Goal: Task Accomplishment & Management: Complete application form

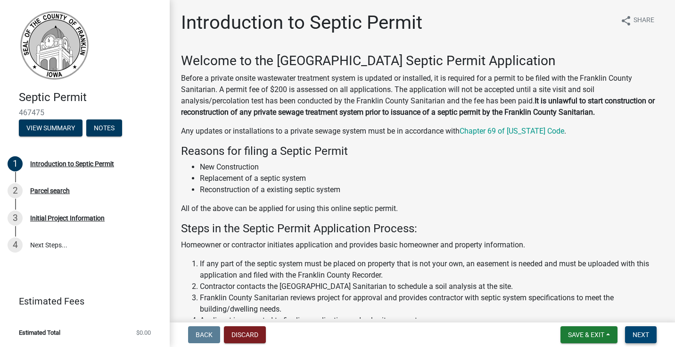
click at [647, 341] on button "Next" at bounding box center [641, 334] width 32 height 17
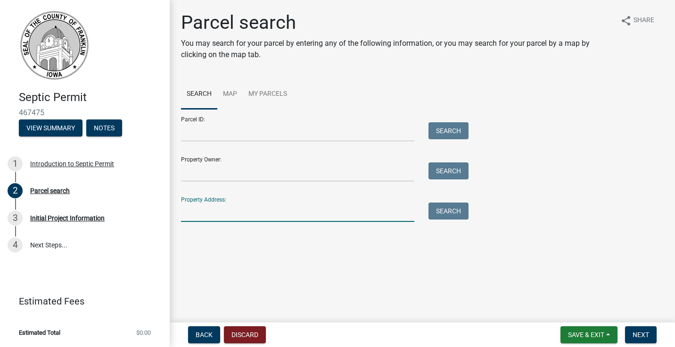
click at [220, 211] on input "Property Address:" at bounding box center [297, 211] width 233 height 19
type input "1392 olive"
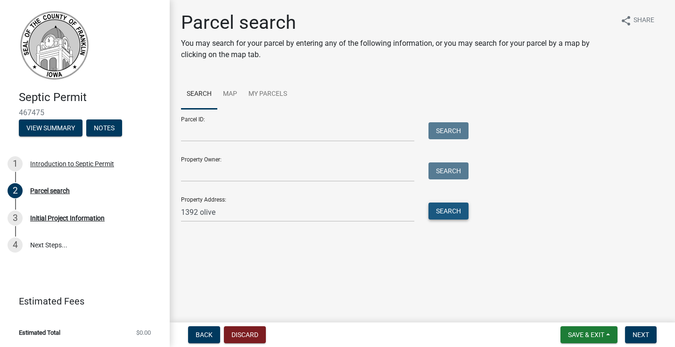
click at [455, 209] on button "Search" at bounding box center [449, 210] width 40 height 17
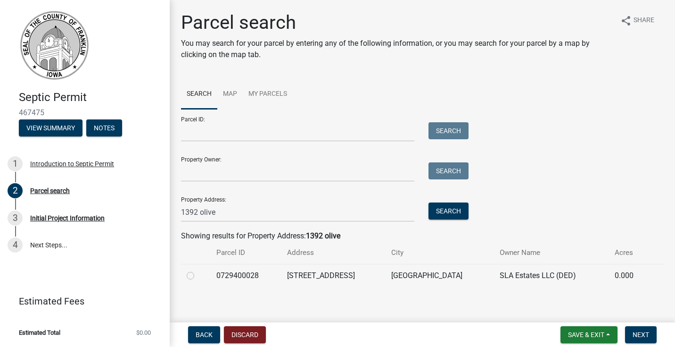
click at [198, 270] on label at bounding box center [198, 270] width 0 height 0
click at [198, 276] on input "radio" at bounding box center [201, 273] width 6 height 6
radio input "true"
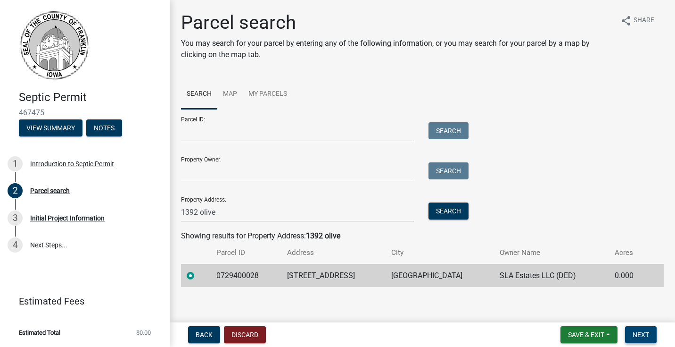
click at [650, 336] on button "Next" at bounding box center [641, 334] width 32 height 17
click at [636, 332] on span "Next" at bounding box center [641, 335] width 17 height 8
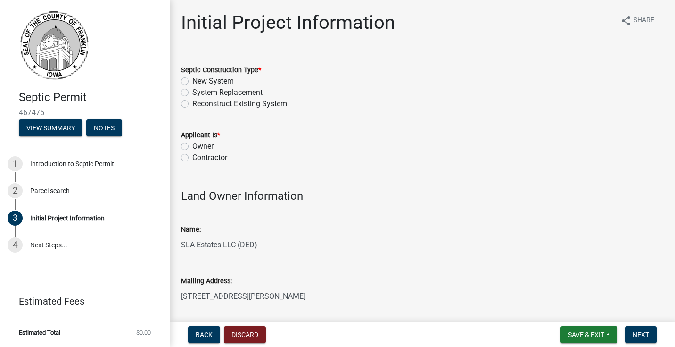
click at [192, 80] on label "New System" at bounding box center [213, 80] width 42 height 11
click at [192, 80] on input "New System" at bounding box center [195, 78] width 6 height 6
radio input "true"
click at [192, 157] on label "Contractor" at bounding box center [209, 157] width 35 height 11
click at [192, 157] on input "Contractor" at bounding box center [195, 155] width 6 height 6
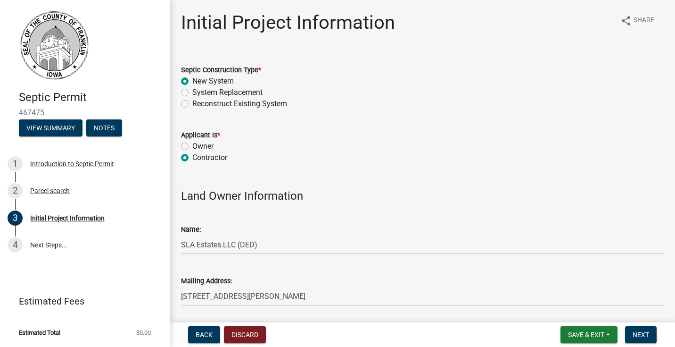
radio input "true"
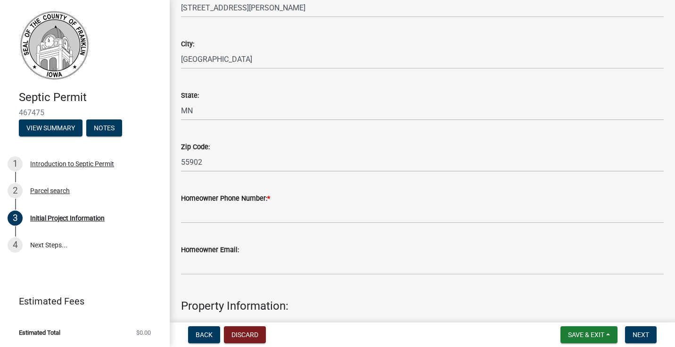
scroll to position [317, 0]
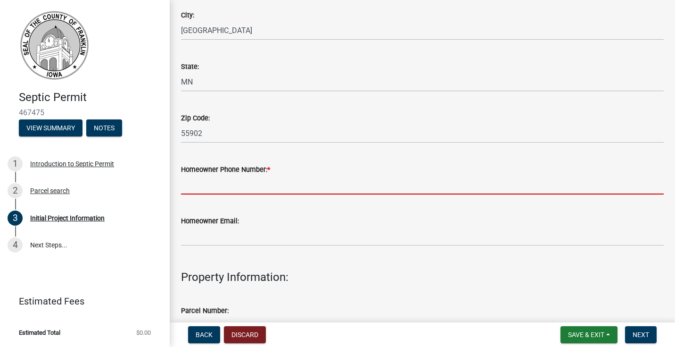
click at [253, 182] on input "Homeowner Phone Number: *" at bounding box center [422, 184] width 483 height 19
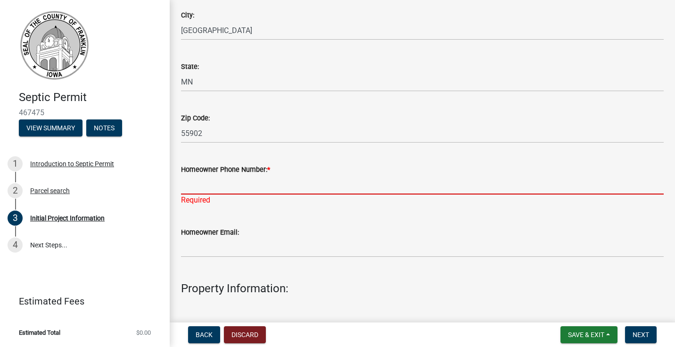
paste input "[PHONE_NUMBER]"
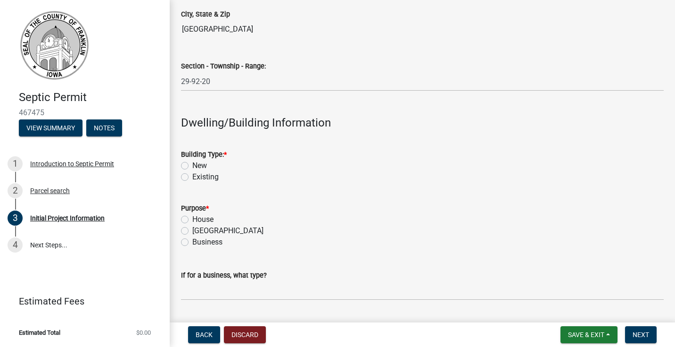
scroll to position [808, 0]
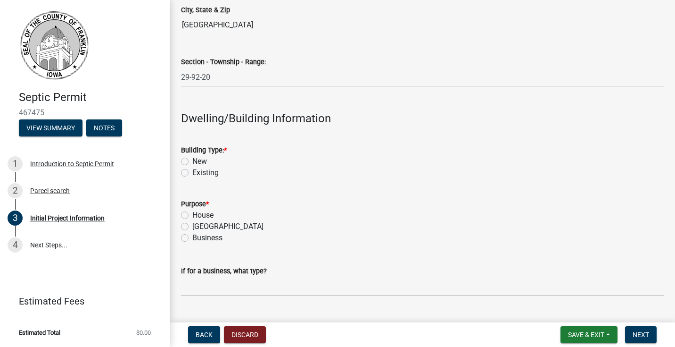
type input "[PHONE_NUMBER]"
click at [192, 174] on label "Existing" at bounding box center [205, 172] width 26 height 11
click at [192, 173] on input "Existing" at bounding box center [195, 170] width 6 height 6
radio input "true"
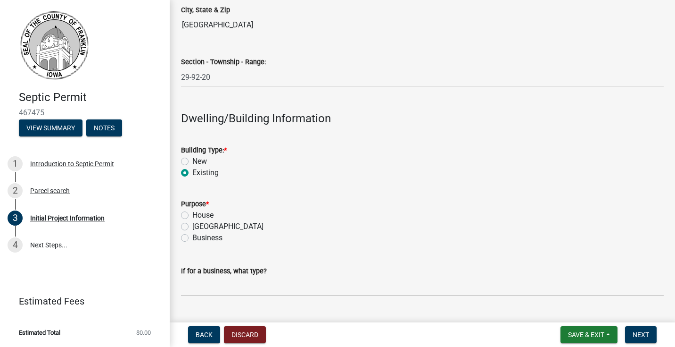
click at [192, 212] on label "House" at bounding box center [202, 214] width 21 height 11
click at [192, 212] on input "House" at bounding box center [195, 212] width 6 height 6
radio input "true"
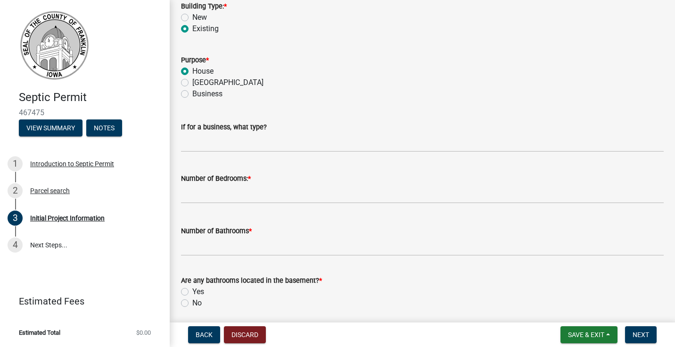
scroll to position [975, 0]
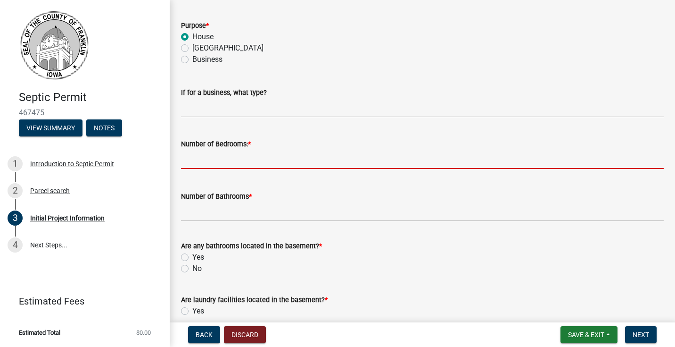
click at [227, 158] on input "text" at bounding box center [422, 159] width 483 height 19
type input "3"
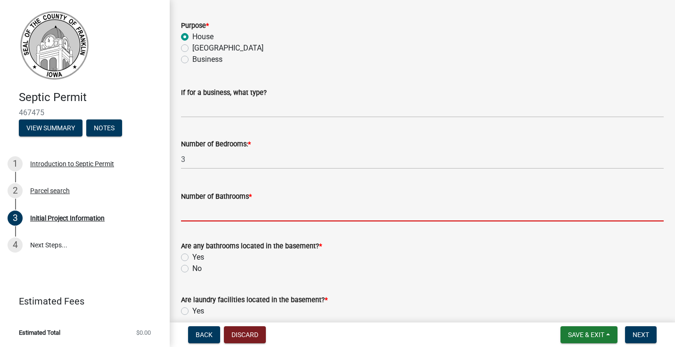
click at [233, 211] on input "Number of Bathrooms *" at bounding box center [422, 211] width 483 height 19
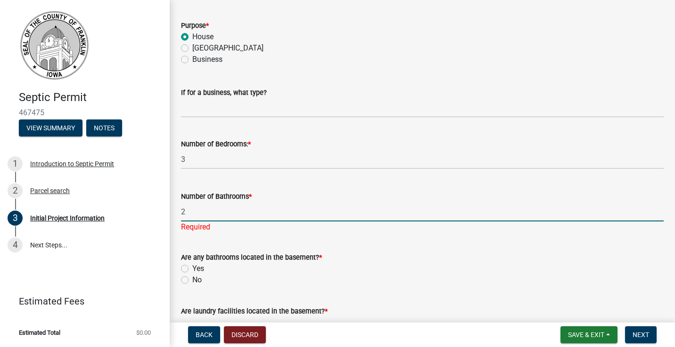
type input "2"
click at [318, 280] on wm-data-entity-input "Are any bathrooms located in the basement? * Yes No" at bounding box center [422, 267] width 483 height 54
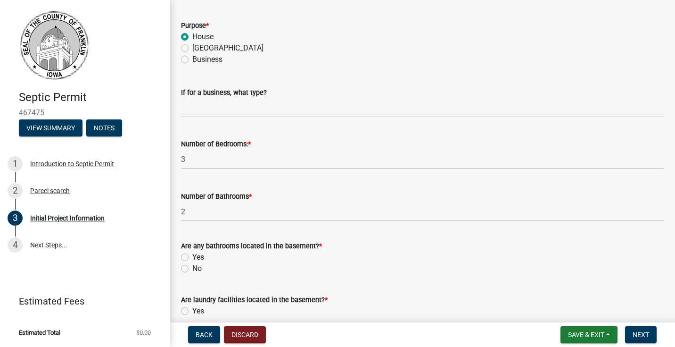
scroll to position [1059, 0]
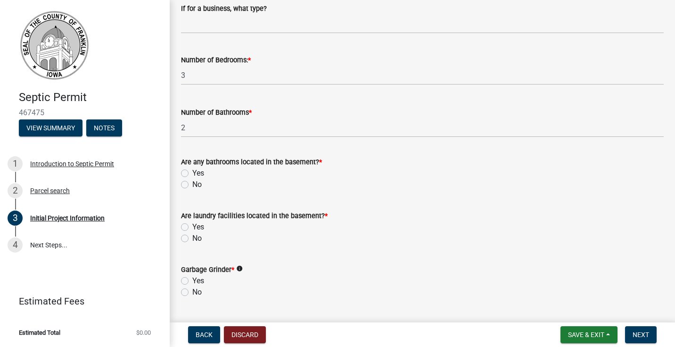
click at [192, 185] on label "No" at bounding box center [196, 184] width 9 height 11
click at [192, 185] on input "No" at bounding box center [195, 182] width 6 height 6
radio input "true"
click at [192, 237] on label "No" at bounding box center [196, 238] width 9 height 11
click at [192, 237] on input "No" at bounding box center [195, 236] width 6 height 6
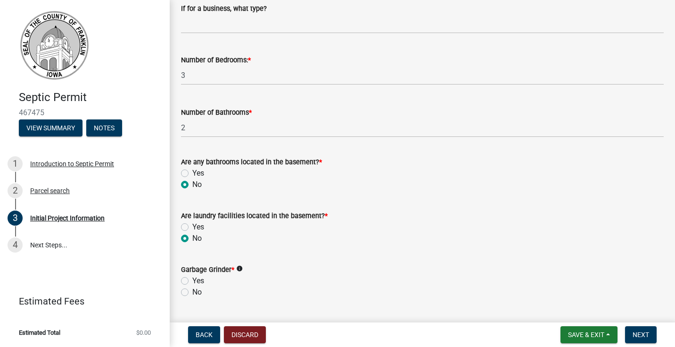
radio input "true"
click at [192, 290] on label "No" at bounding box center [196, 291] width 9 height 11
click at [192, 290] on input "No" at bounding box center [195, 289] width 6 height 6
radio input "true"
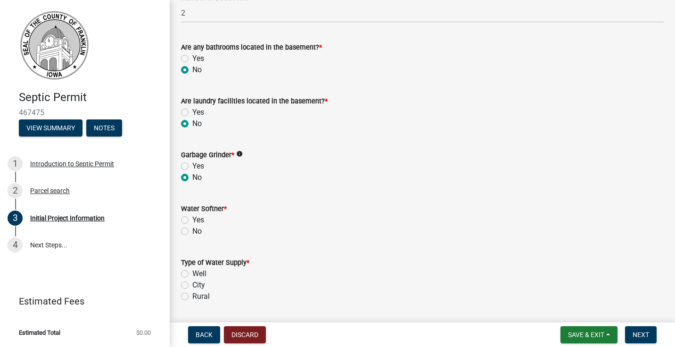
scroll to position [1202, 0]
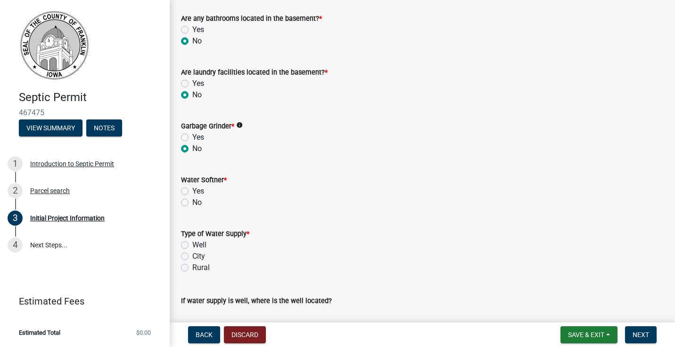
click at [192, 191] on label "Yes" at bounding box center [198, 190] width 12 height 11
click at [192, 191] on input "Yes" at bounding box center [195, 188] width 6 height 6
radio input "true"
click at [192, 246] on label "Well" at bounding box center [199, 244] width 14 height 11
click at [192, 245] on input "Well" at bounding box center [195, 242] width 6 height 6
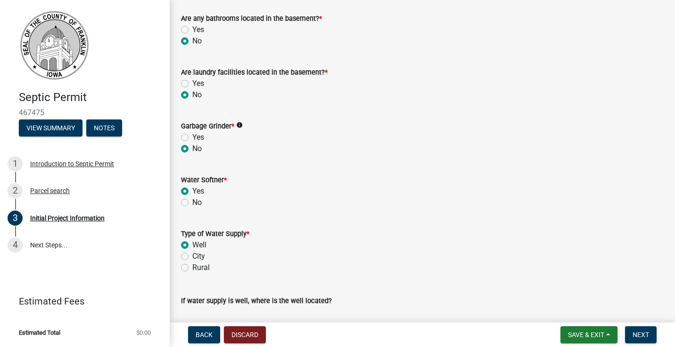
radio input "true"
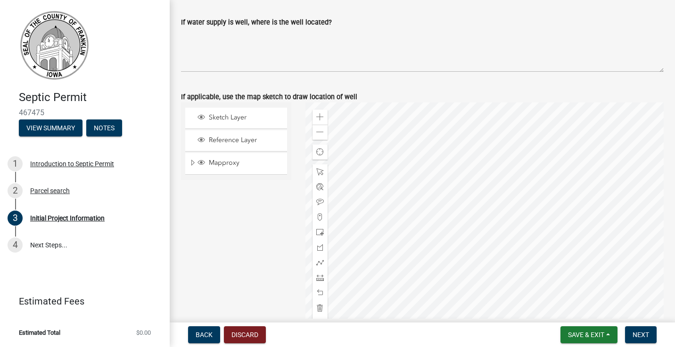
scroll to position [1481, 0]
click at [321, 214] on span at bounding box center [320, 216] width 8 height 8
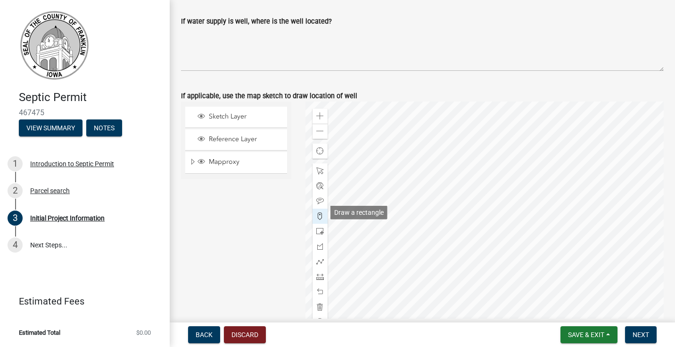
scroll to position [1500, 0]
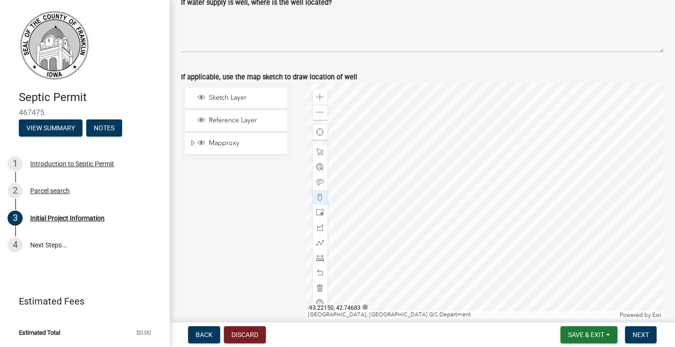
click at [569, 244] on div at bounding box center [485, 201] width 359 height 236
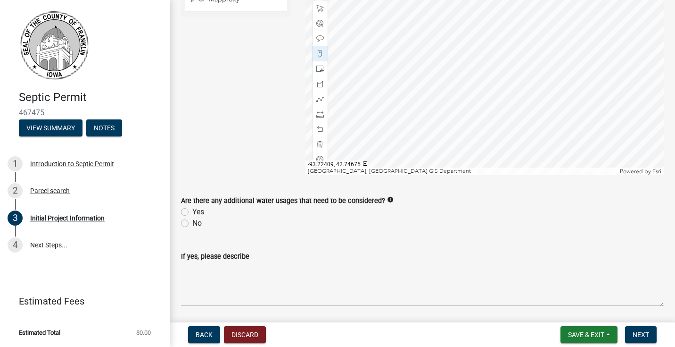
scroll to position [1704, 0]
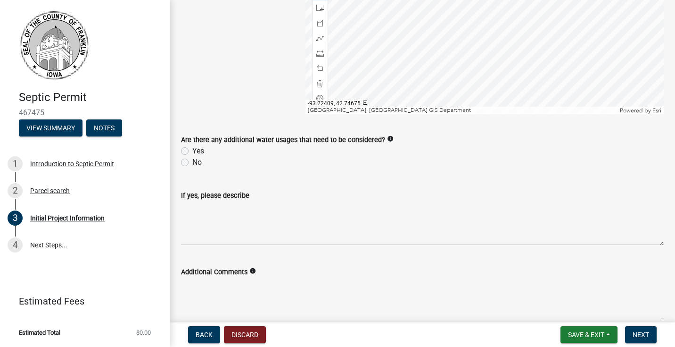
click at [192, 163] on label "No" at bounding box center [196, 162] width 9 height 11
click at [192, 163] on input "No" at bounding box center [195, 160] width 6 height 6
radio input "true"
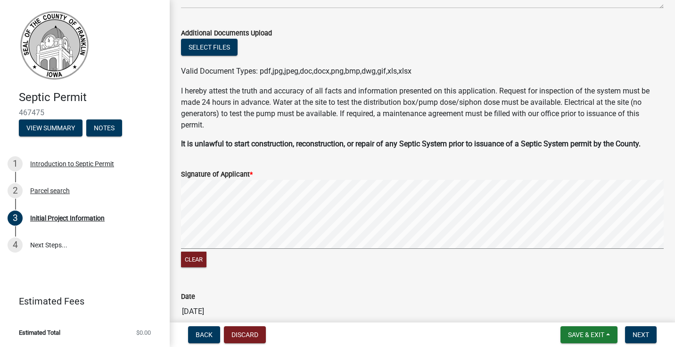
scroll to position [2023, 0]
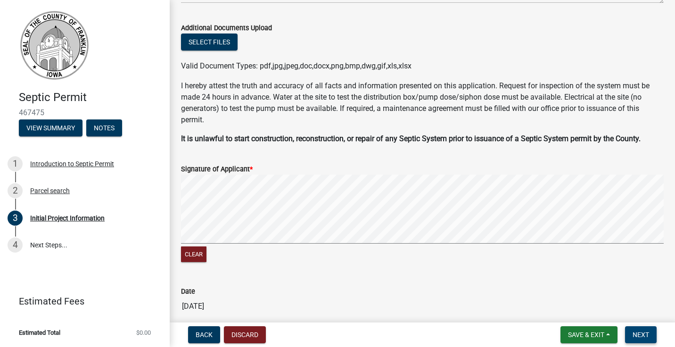
click at [640, 334] on span "Next" at bounding box center [641, 335] width 17 height 8
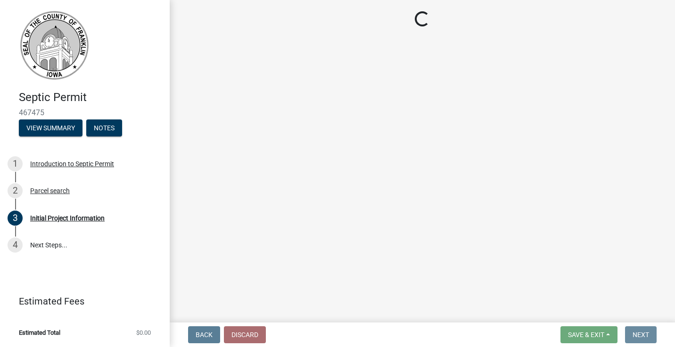
scroll to position [0, 0]
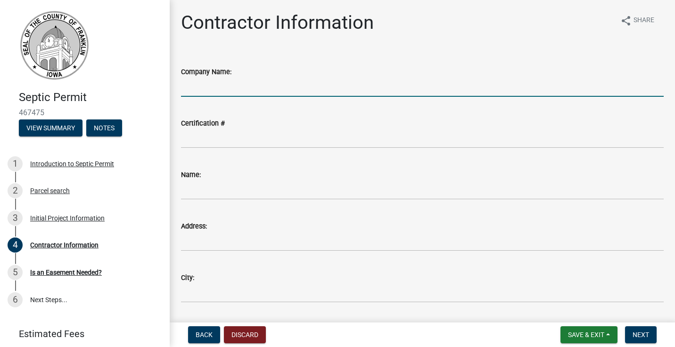
click at [217, 94] on input "Company Name:" at bounding box center [422, 86] width 483 height 19
type input "mort's water company"
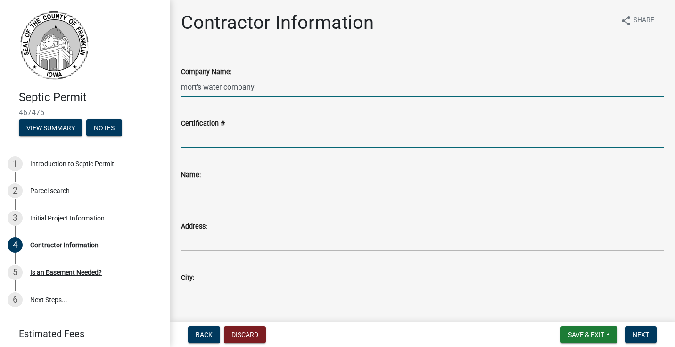
type input "11116"
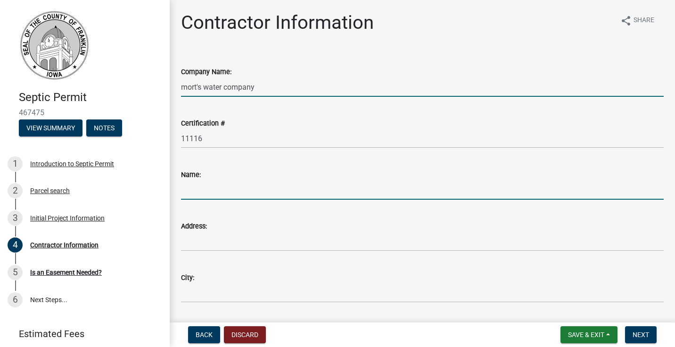
type input "[PERSON_NAME]"
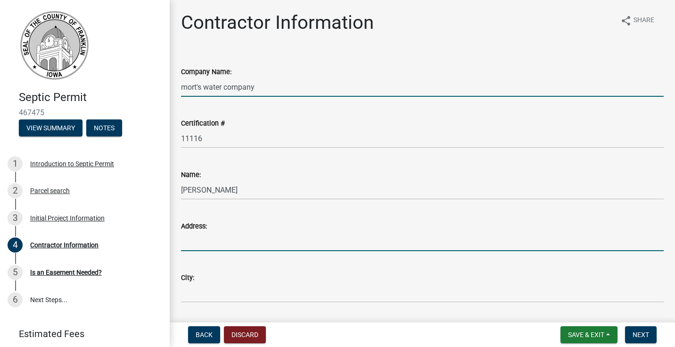
type input "[STREET_ADDRESS]"
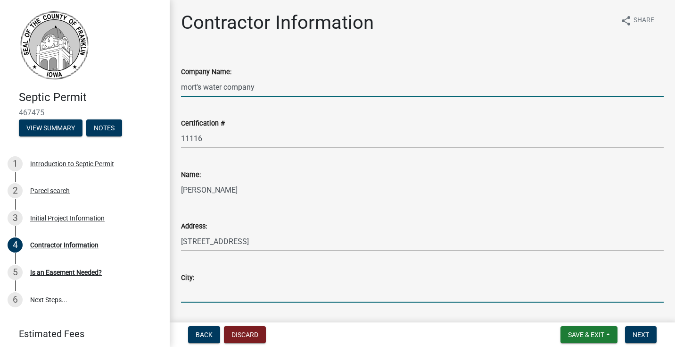
type input "[PERSON_NAME]"
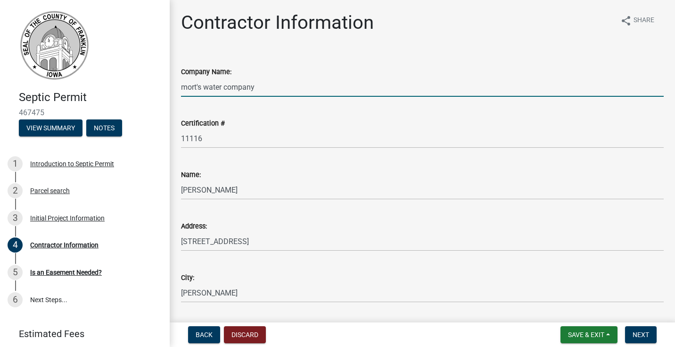
type input "[US_STATE]"
type input "50452"
type input "6415796500"
type input "[EMAIL_ADDRESS][DOMAIN_NAME]"
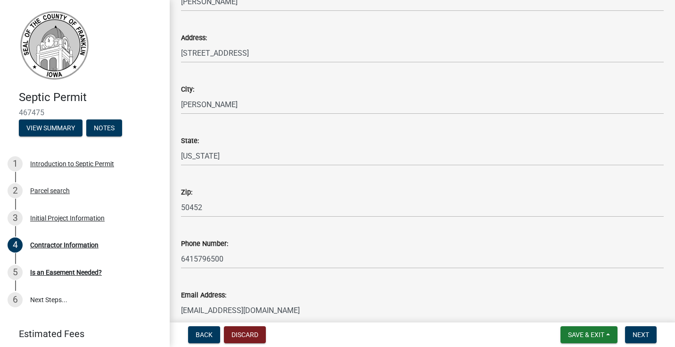
scroll to position [234, 0]
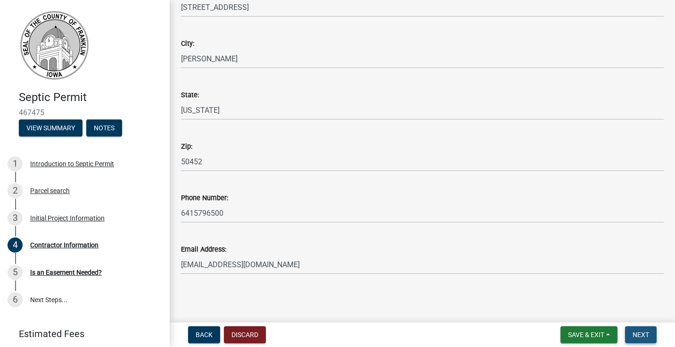
click at [643, 328] on button "Next" at bounding box center [641, 334] width 32 height 17
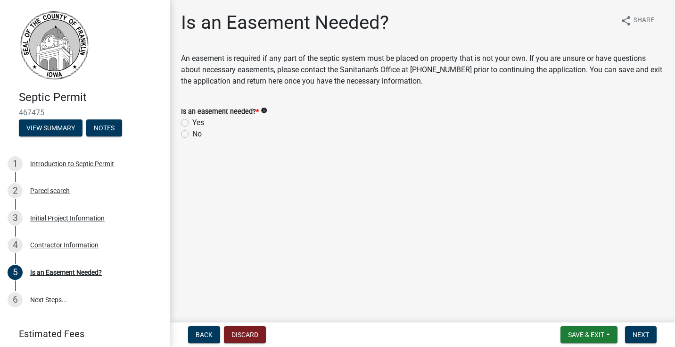
click at [192, 134] on label "No" at bounding box center [196, 133] width 9 height 11
click at [192, 134] on input "No" at bounding box center [195, 131] width 6 height 6
radio input "true"
click at [645, 332] on span "Next" at bounding box center [641, 335] width 17 height 8
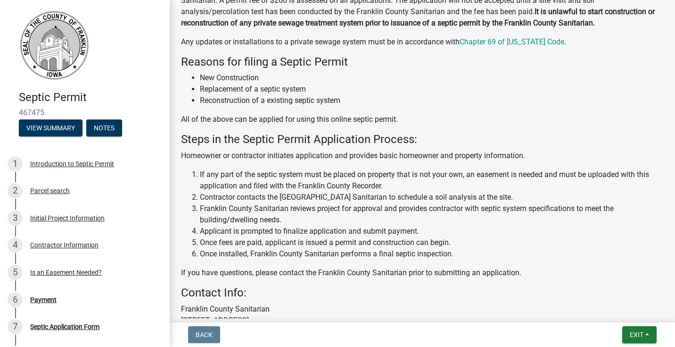
scroll to position [246, 0]
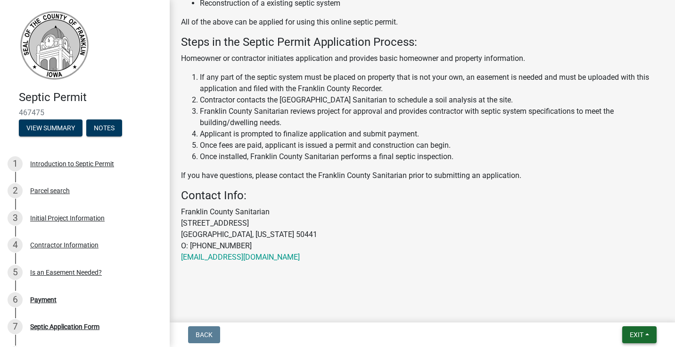
click at [639, 337] on span "Exit" at bounding box center [637, 335] width 14 height 8
click at [618, 308] on button "Save & Exit" at bounding box center [619, 310] width 75 height 23
